Goal: Obtain resource: Obtain resource

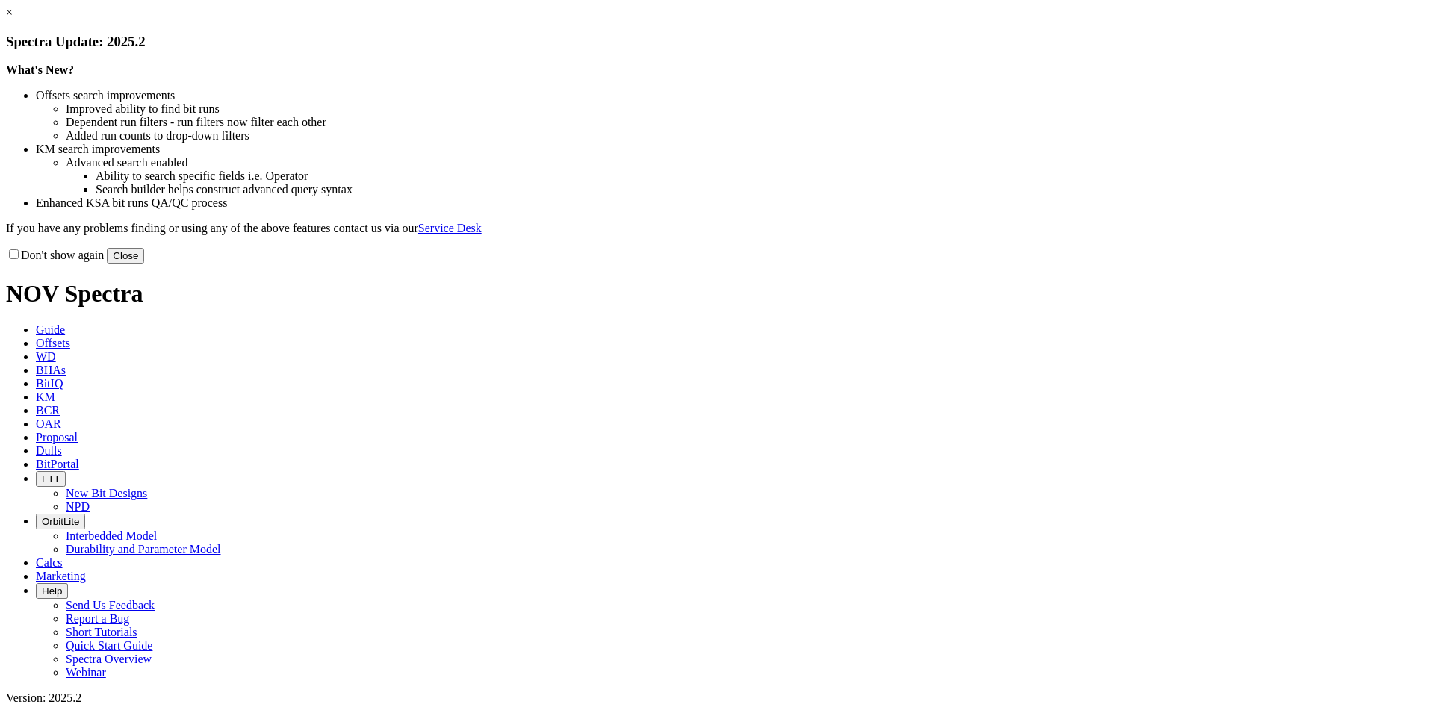
click at [144, 264] on button "Close" at bounding box center [125, 256] width 37 height 16
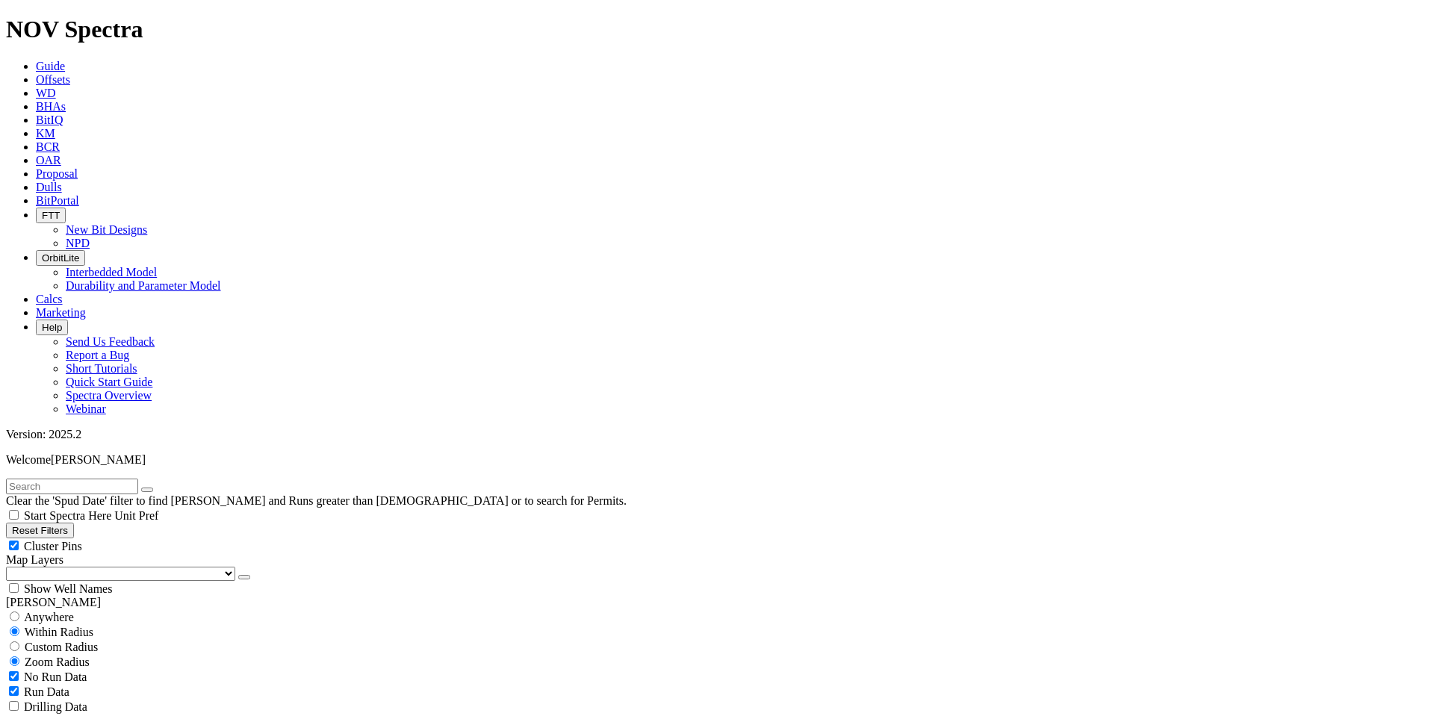
click at [74, 523] on button "Reset Filters" at bounding box center [40, 531] width 68 height 16
type input "[DATE]"
click at [79, 252] on span "OrbitLite" at bounding box center [60, 257] width 37 height 11
click at [157, 266] on link "Interbedded Model" at bounding box center [111, 272] width 91 height 13
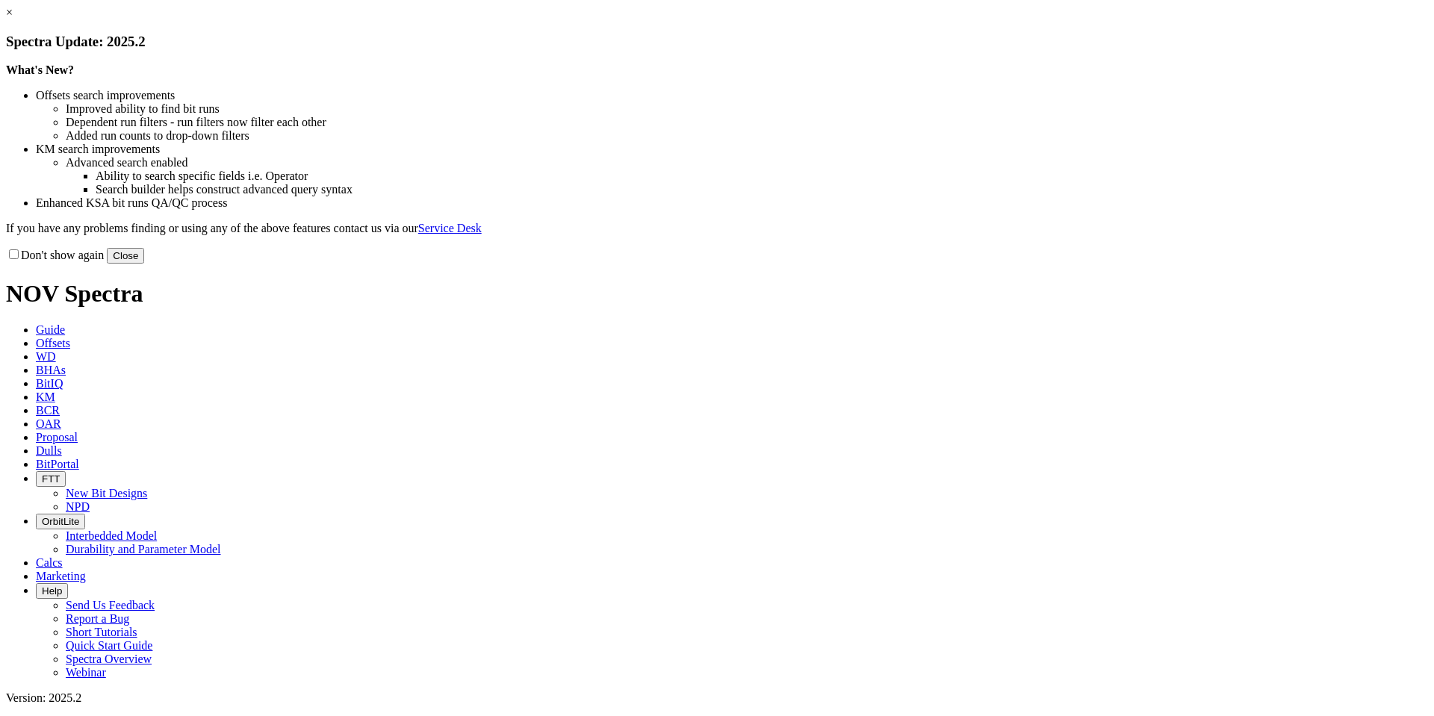
click at [144, 264] on button "Close" at bounding box center [125, 256] width 37 height 16
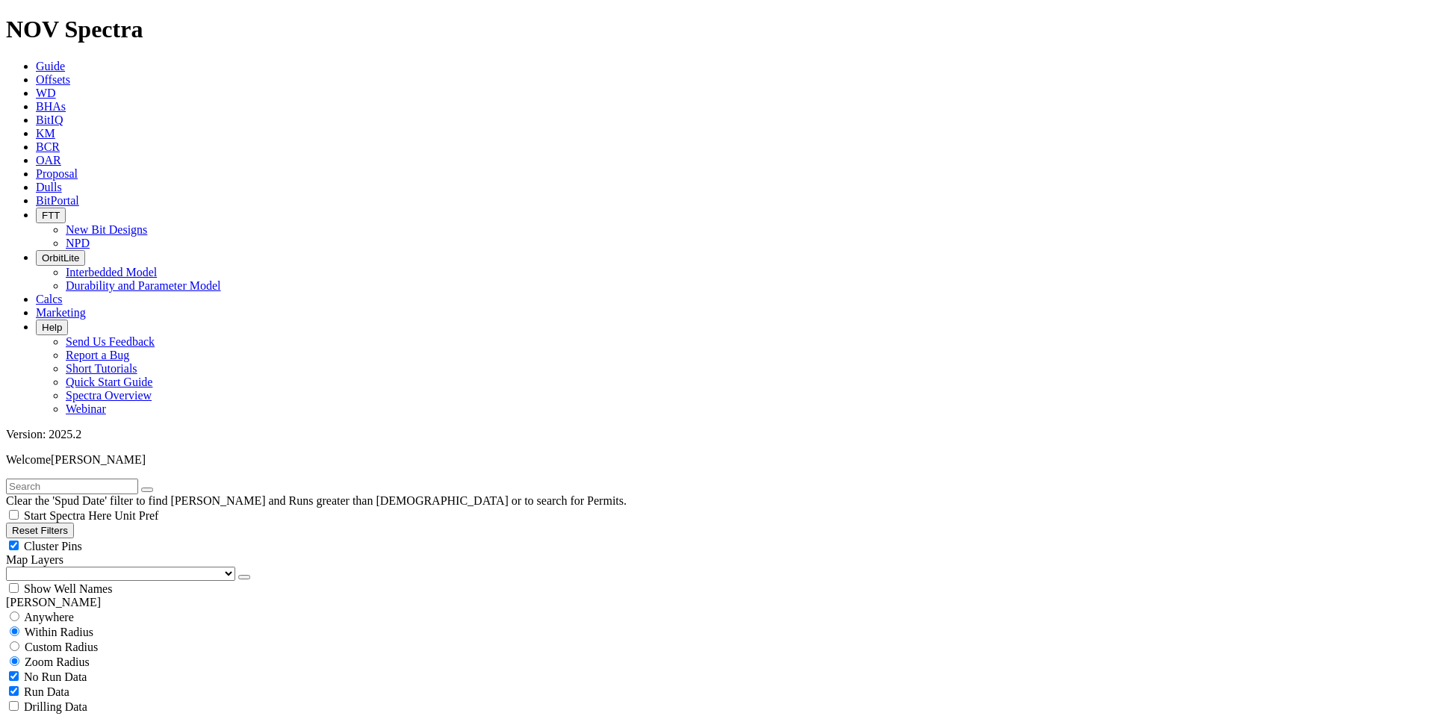
click at [67, 523] on button "Reset Filters" at bounding box center [40, 531] width 68 height 16
type input "[DATE]"
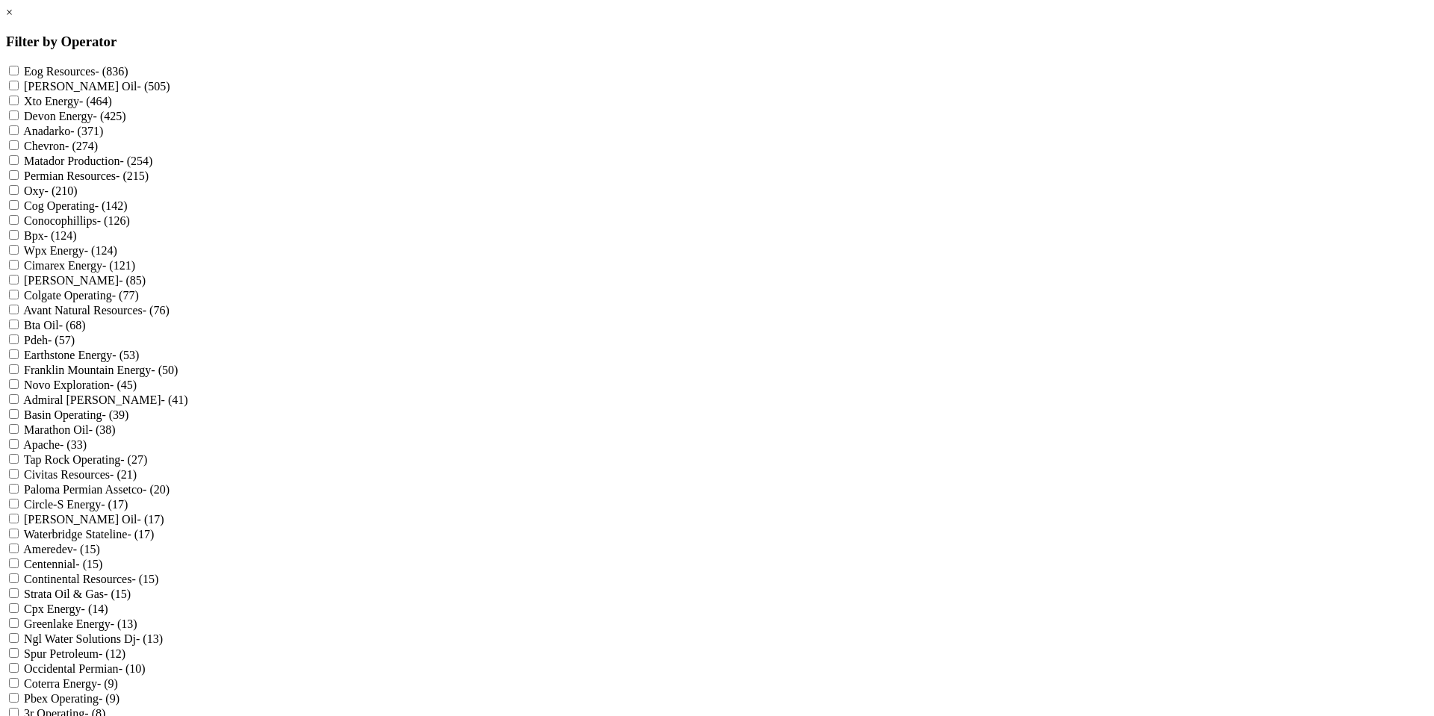
click at [19, 165] on Production "Matador Production - (254)" at bounding box center [14, 160] width 10 height 10
checkbox Production "true"
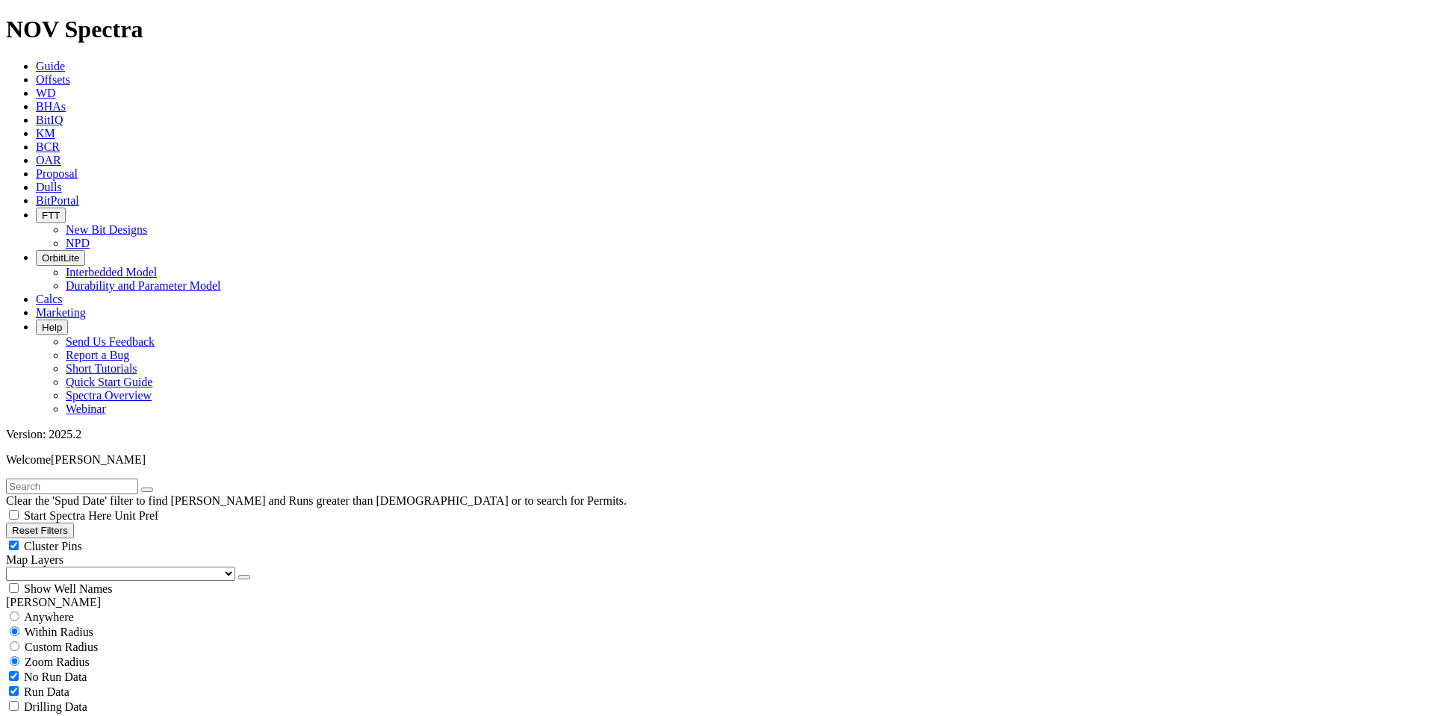
scroll to position [597, 0]
select select "9.875"
checkbox input "false"
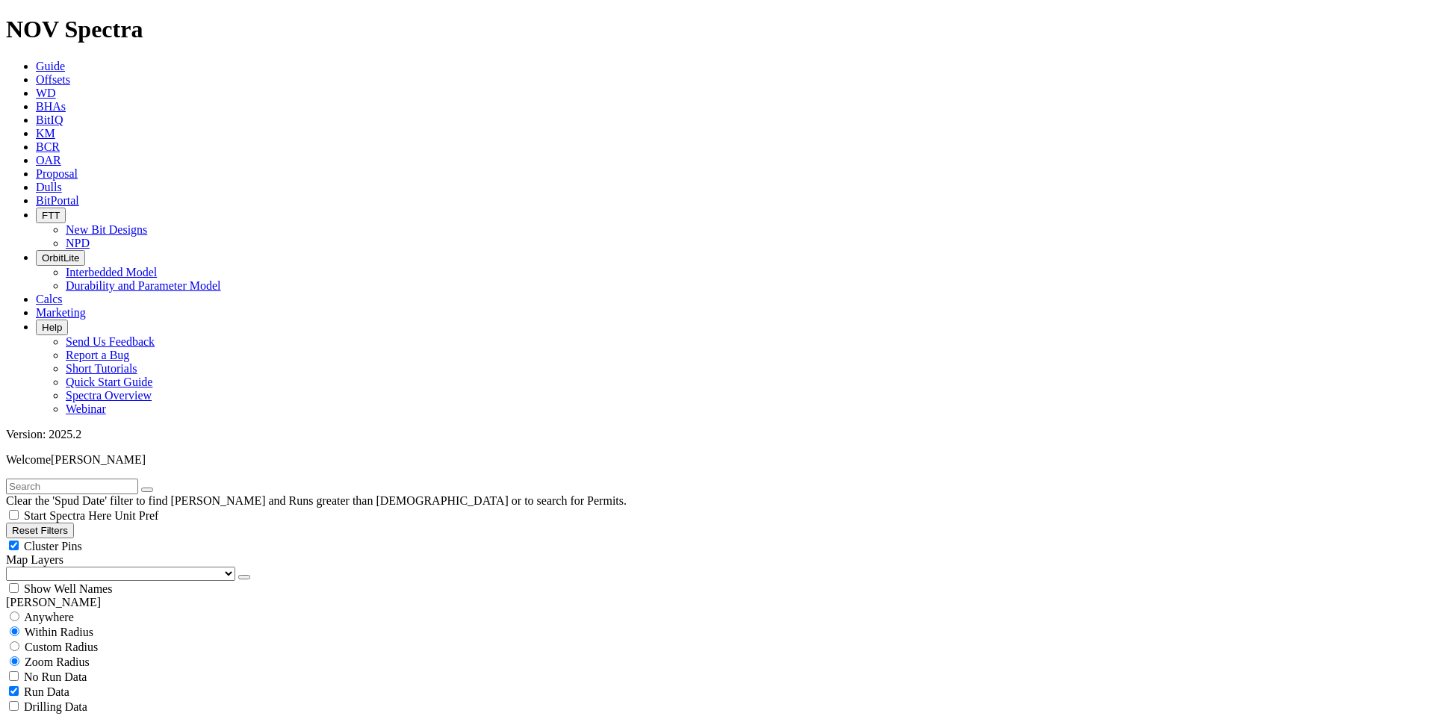
select select "? number:9.875 ?"
click at [87, 479] on input "text" at bounding box center [72, 487] width 132 height 16
type input "e1522"
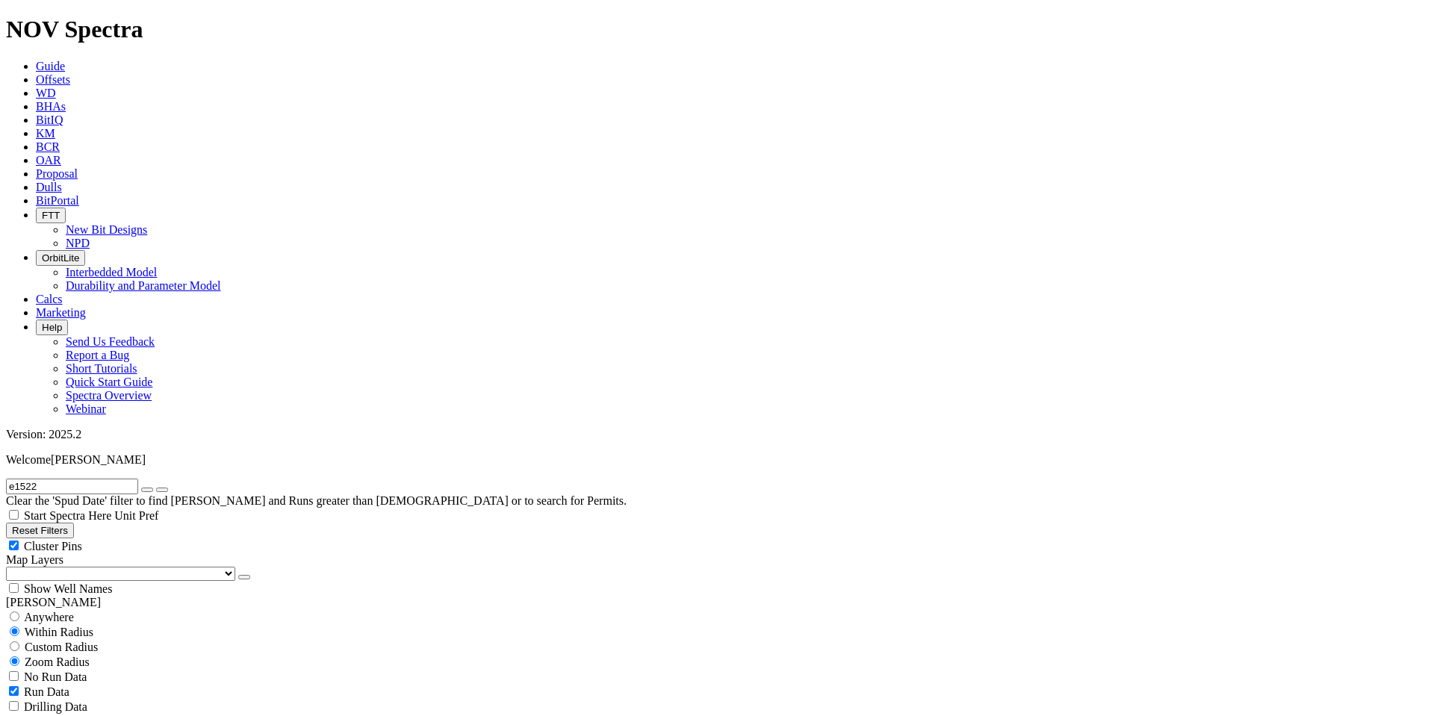
click at [81, 641] on span "Custom Radius" at bounding box center [61, 647] width 73 height 13
radio input "true"
radio input "false"
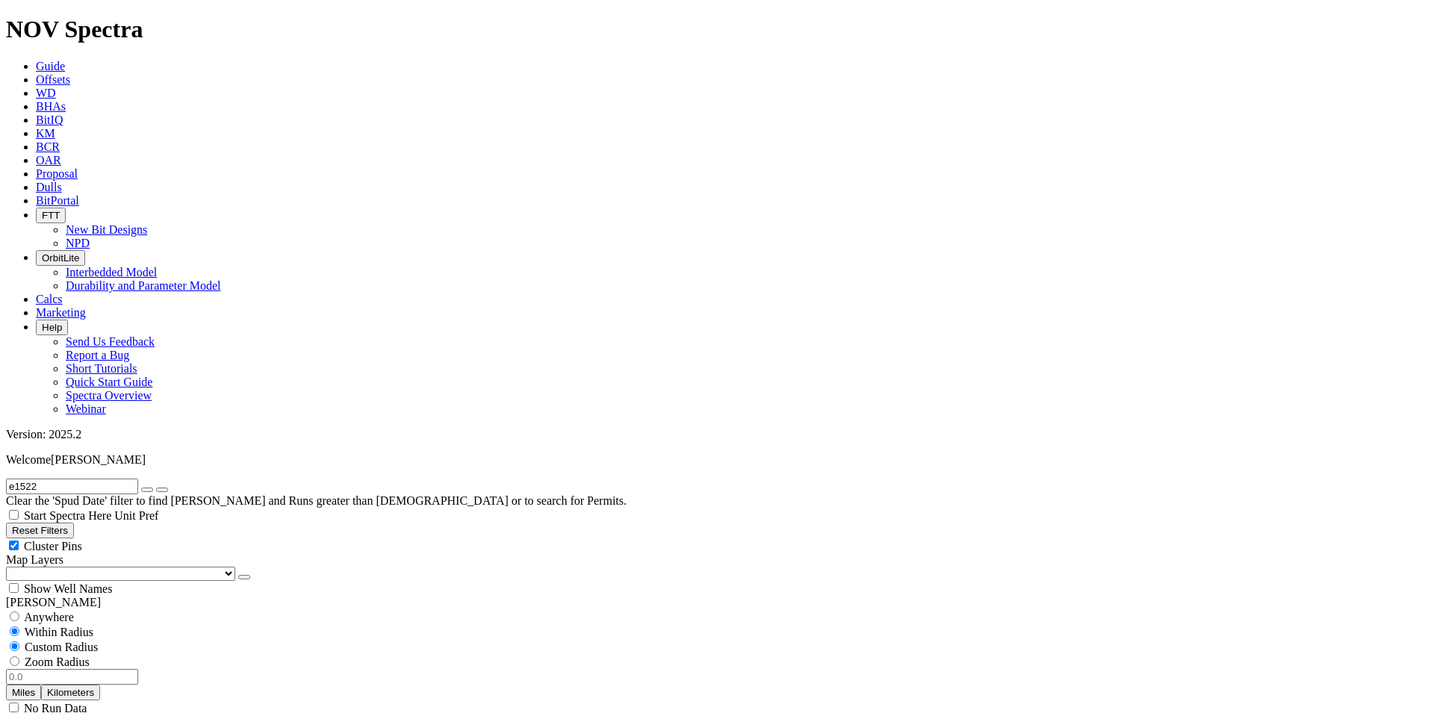
radio input "false"
radio input "true"
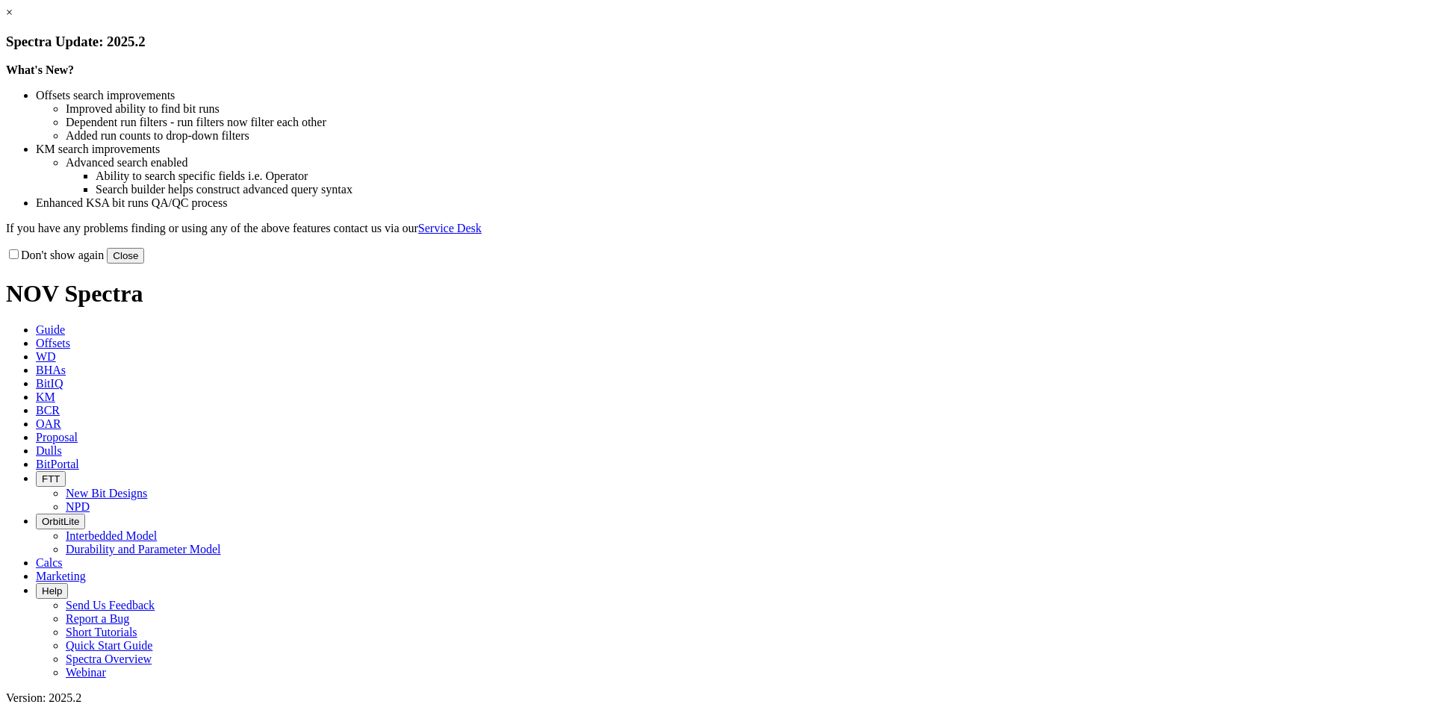
click at [144, 264] on button "Close" at bounding box center [125, 256] width 37 height 16
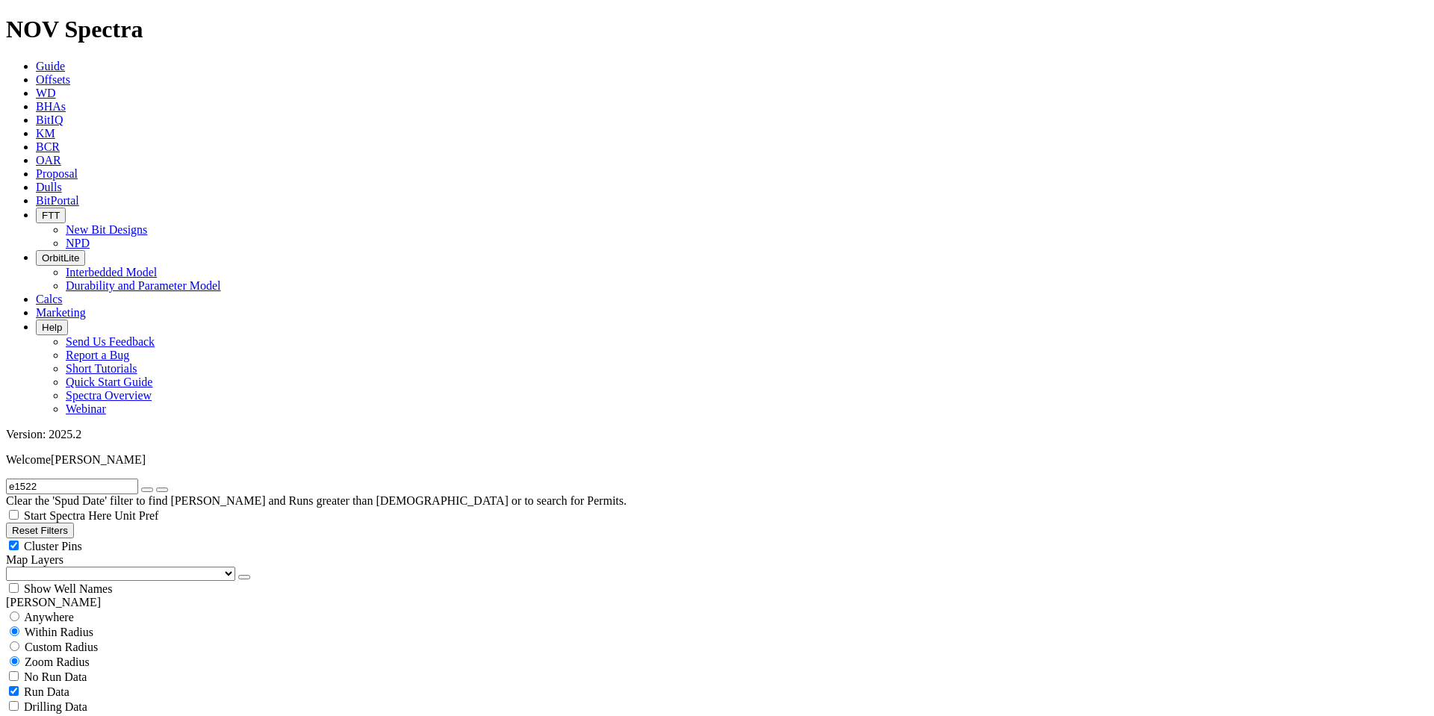
click at [64, 641] on span "Custom Radius" at bounding box center [61, 647] width 73 height 13
radio input "true"
radio input "false"
click at [41, 685] on button "Miles" at bounding box center [23, 693] width 35 height 16
click at [97, 669] on input "number" at bounding box center [72, 677] width 132 height 16
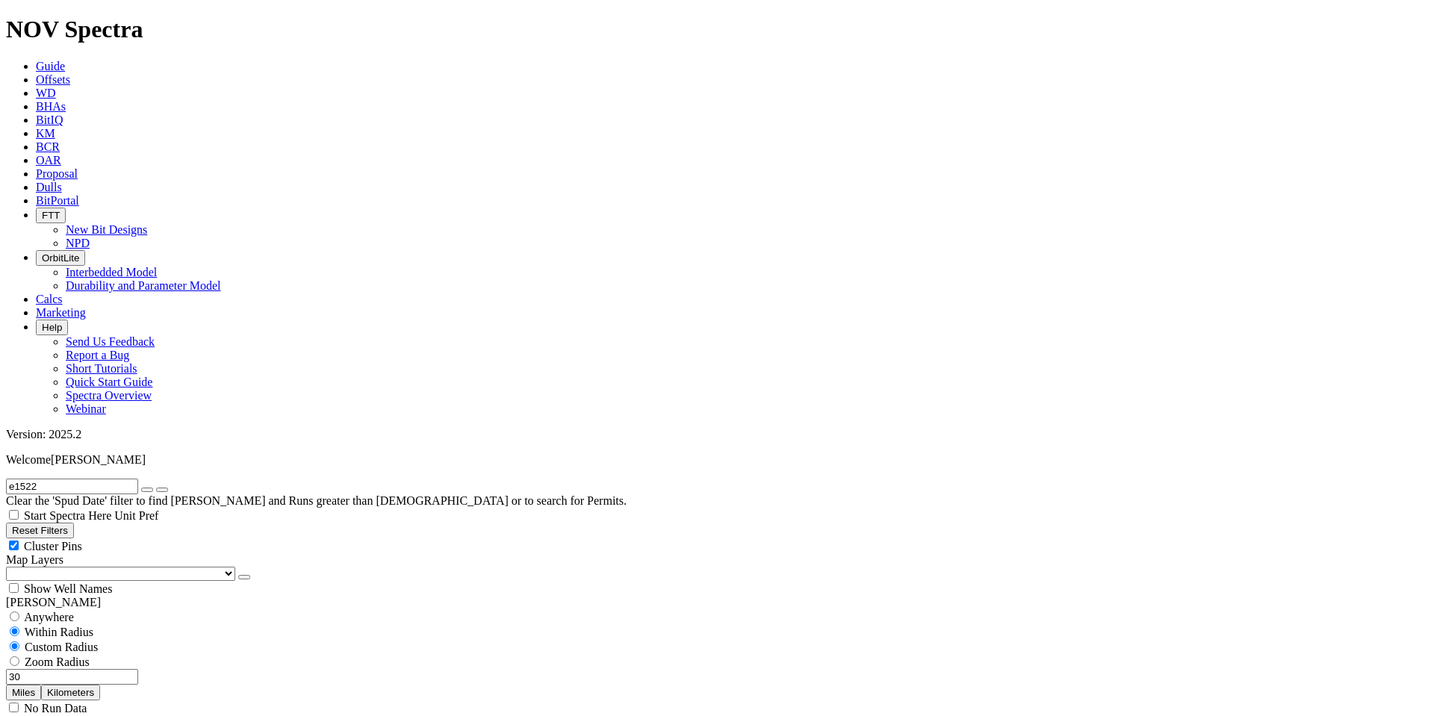
type input "30"
click at [147, 490] on icon "button" at bounding box center [147, 490] width 0 height 0
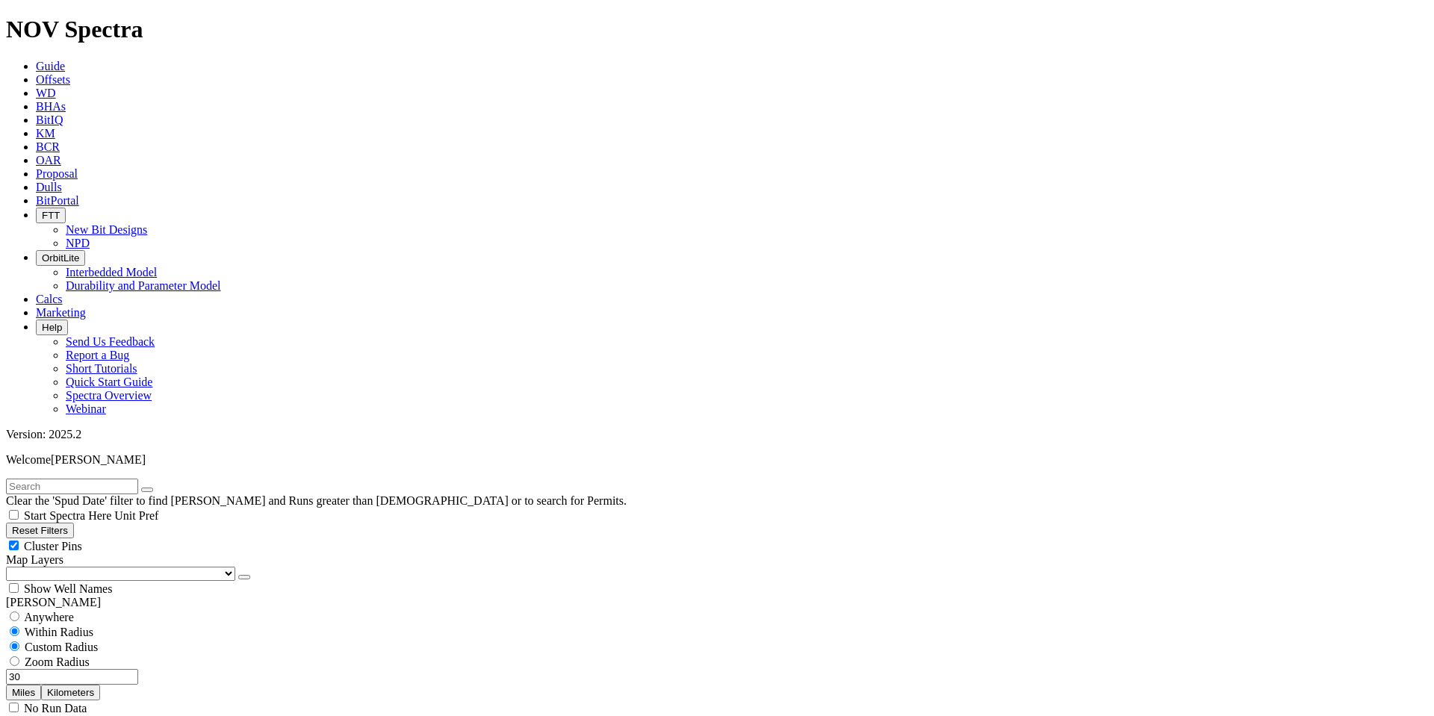
type input "4500"
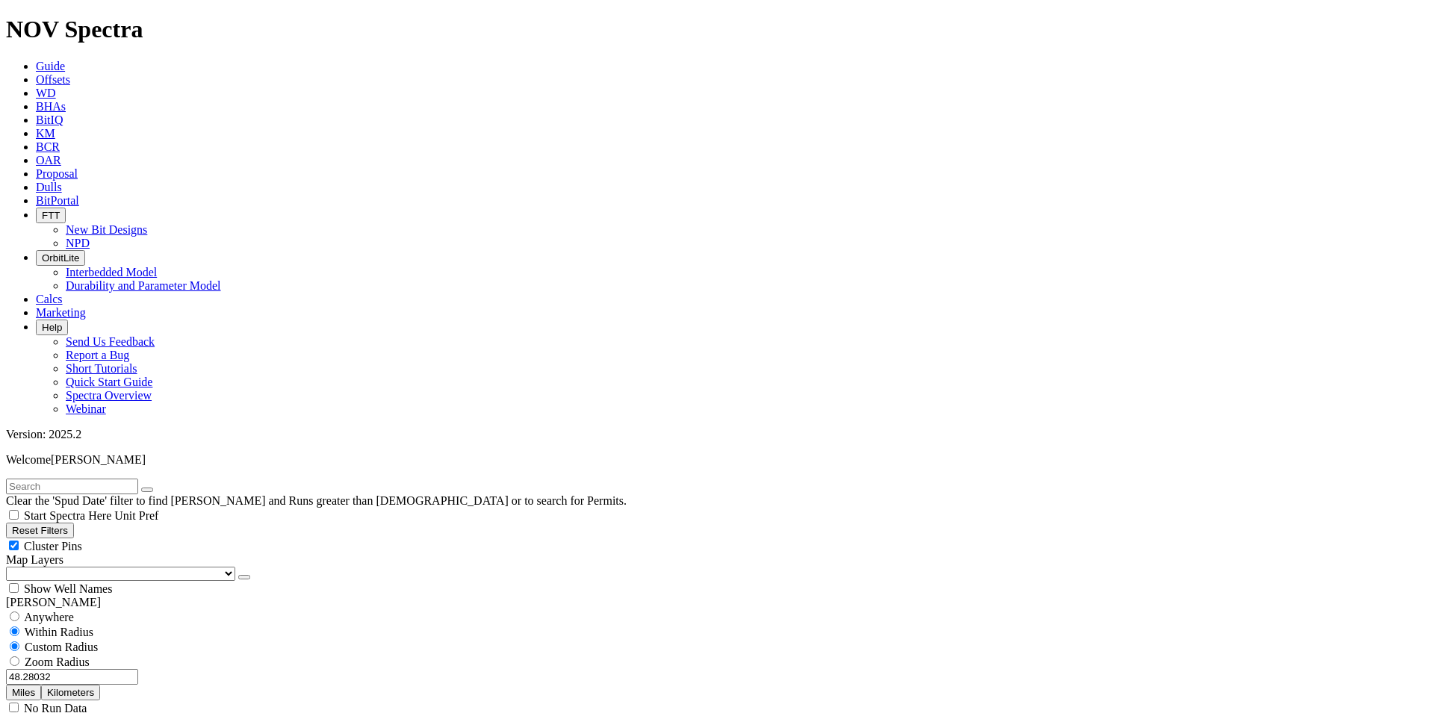
scroll to position [971, 0]
type input "7500"
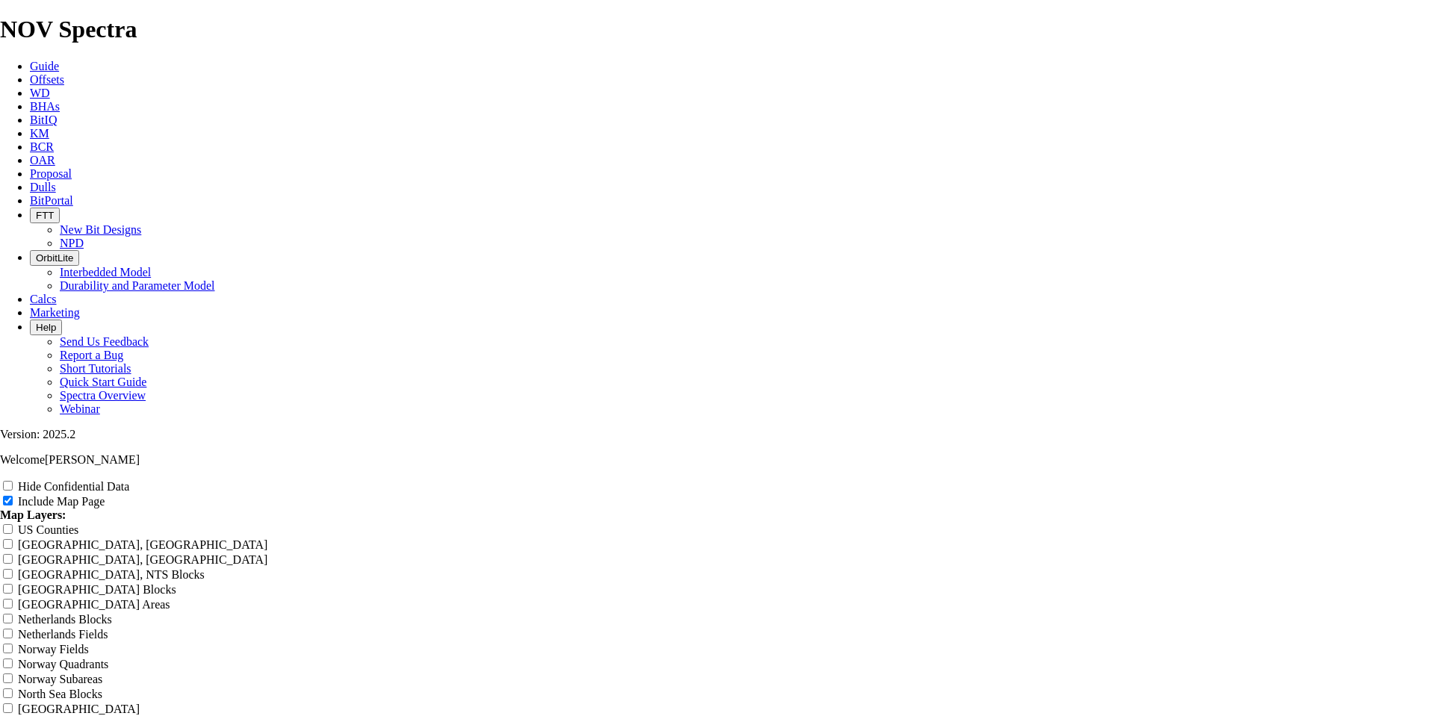
scroll to position [1643, 0]
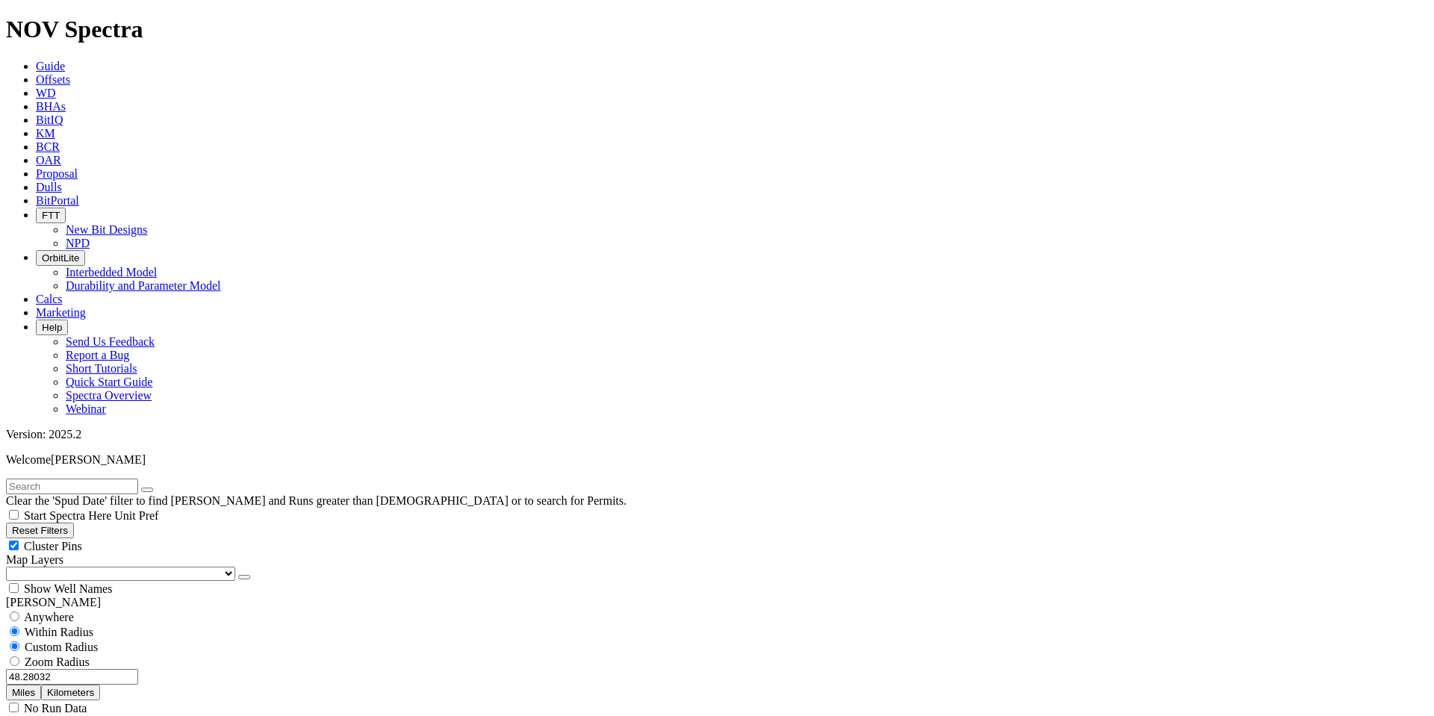
scroll to position [971, 0]
drag, startPoint x: 114, startPoint y: 493, endPoint x: 87, endPoint y: 492, distance: 26.9
type input "8000"
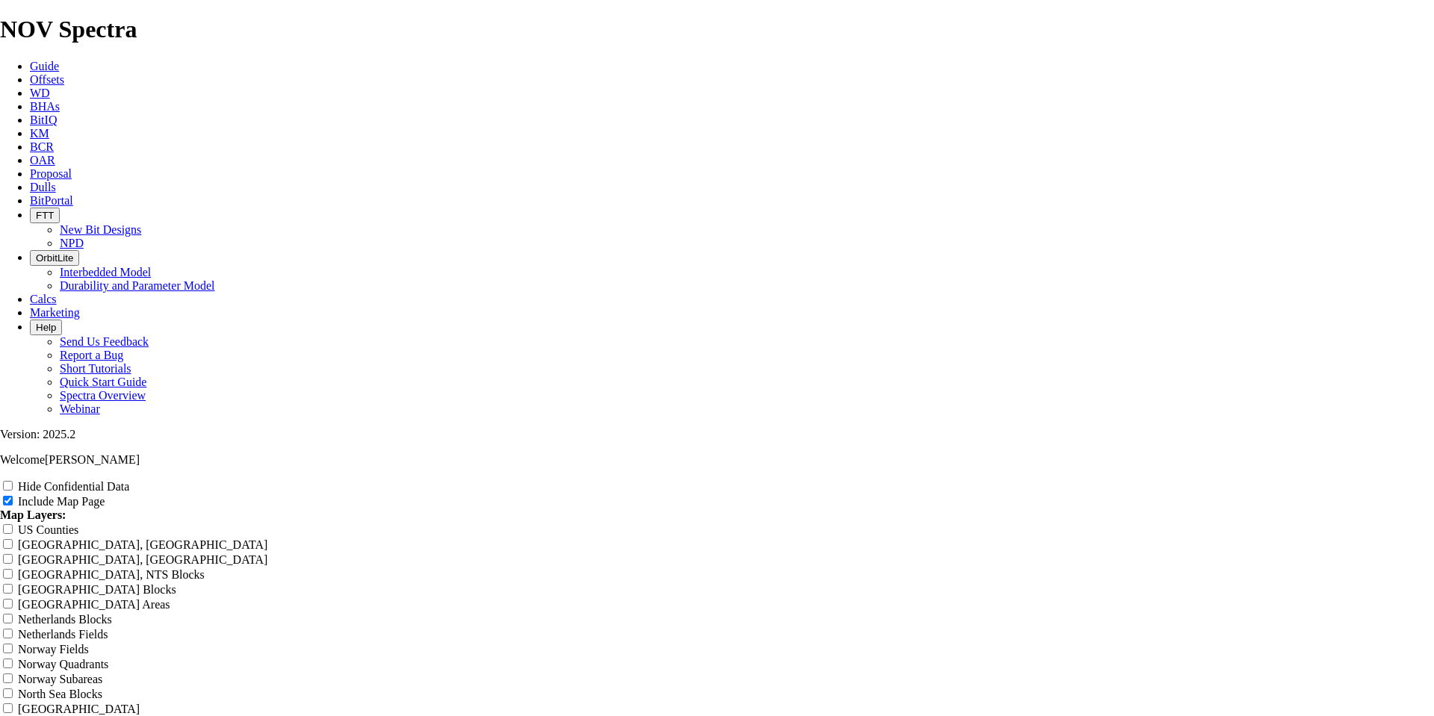
scroll to position [1867, 0]
